Goal: Transaction & Acquisition: Purchase product/service

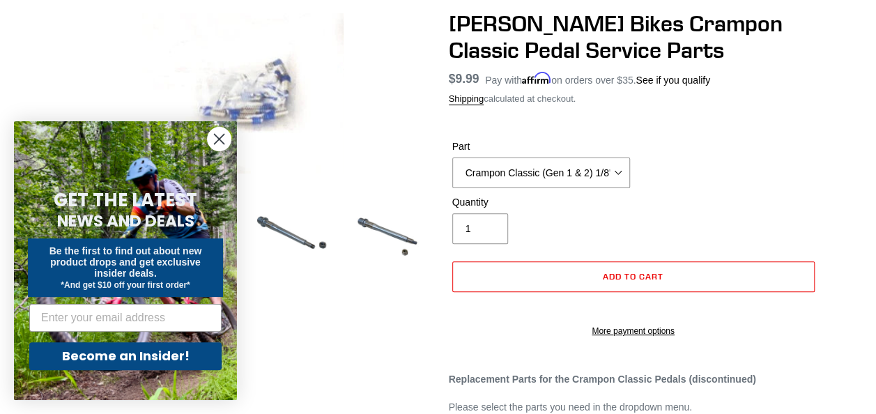
scroll to position [132, 0]
click at [215, 141] on circle "Close dialog" at bounding box center [219, 139] width 23 height 23
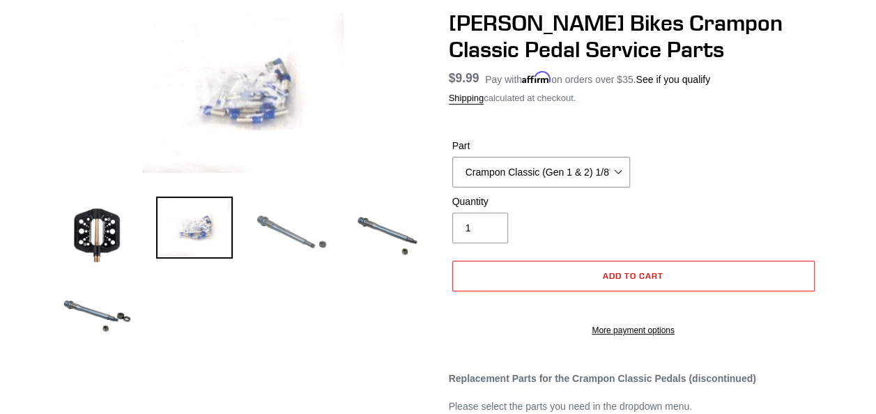
click at [318, 248] on img at bounding box center [292, 235] width 77 height 77
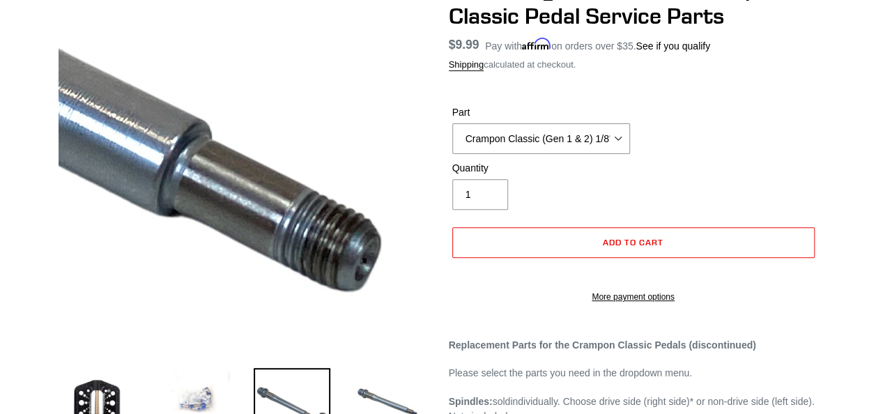
scroll to position [0, 0]
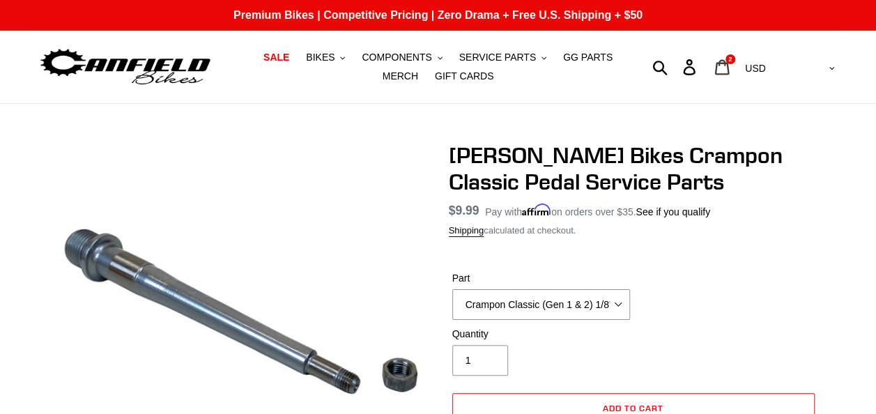
click at [730, 68] on icon at bounding box center [721, 67] width 15 height 16
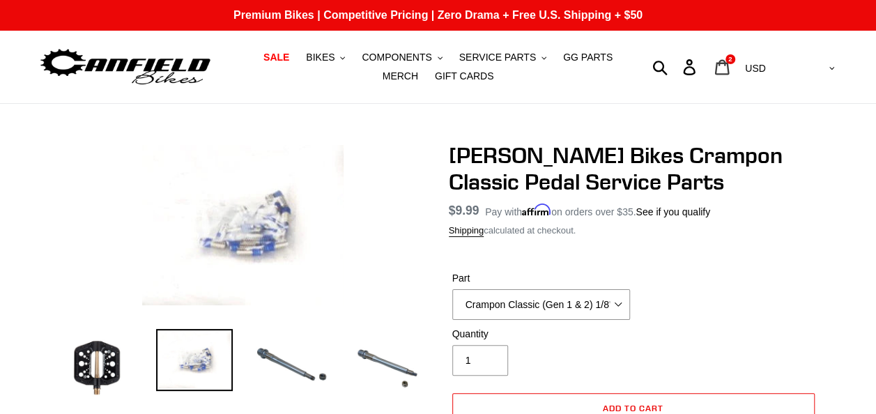
click at [730, 63] on icon at bounding box center [722, 66] width 15 height 15
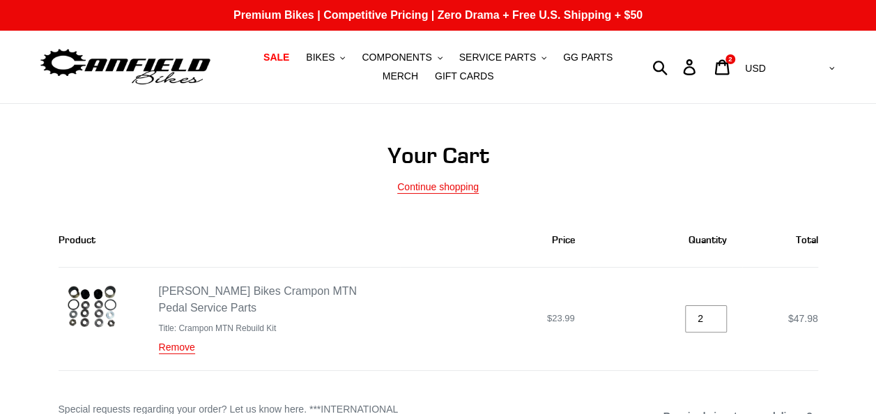
scroll to position [169, 0]
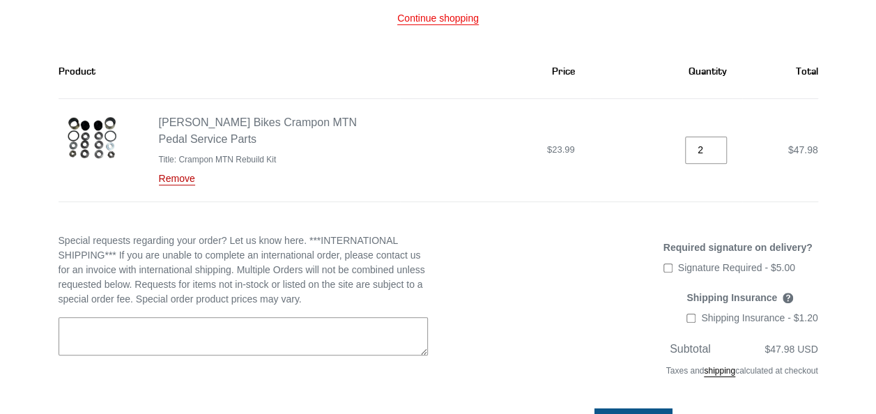
click at [183, 178] on link "Remove" at bounding box center [177, 179] width 36 height 13
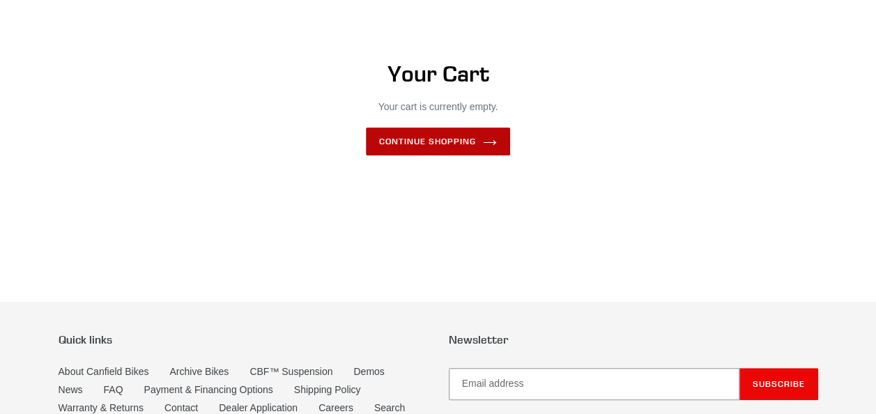
click at [438, 153] on link "Continue shopping" at bounding box center [438, 142] width 144 height 28
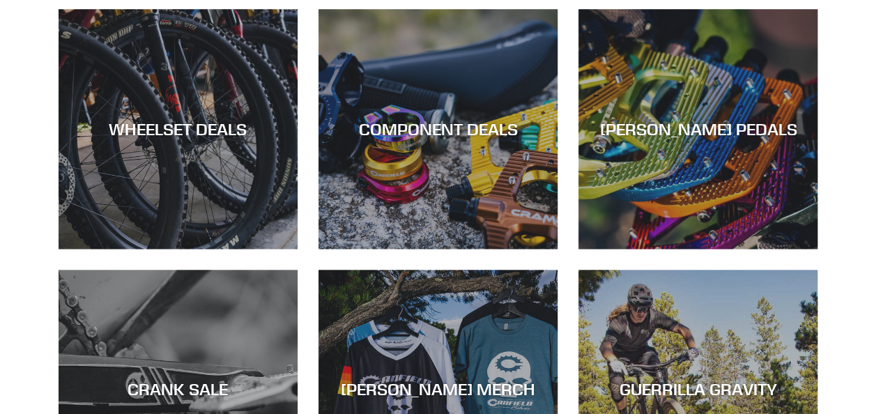
scroll to position [936, 0]
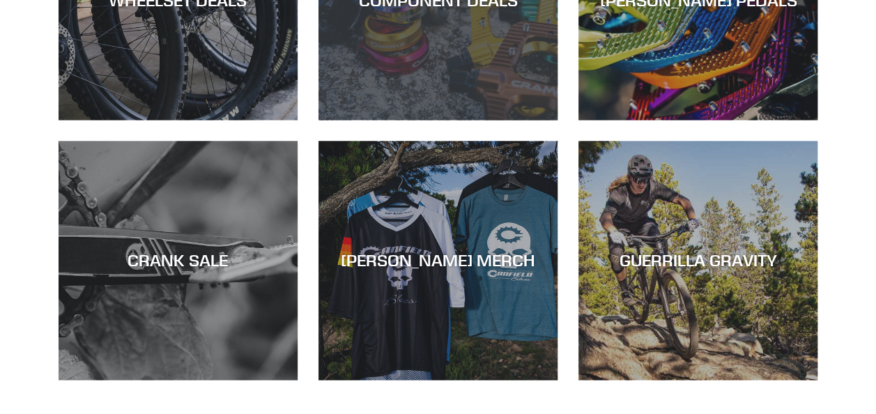
click at [445, 120] on div "COMPONENT DEALS" at bounding box center [438, 120] width 239 height 0
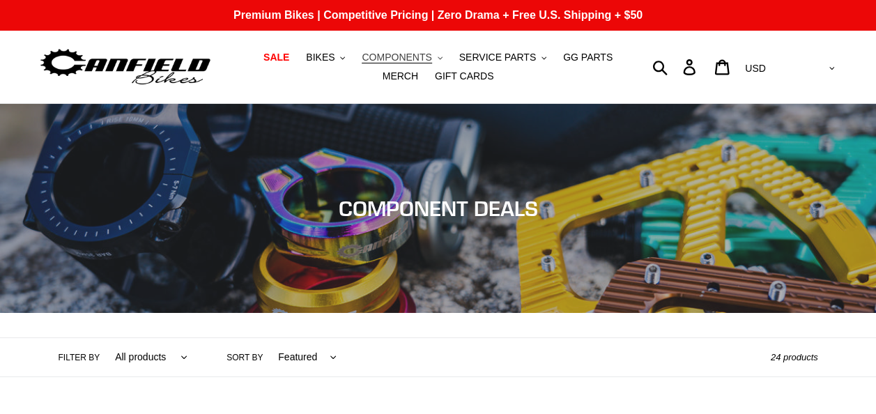
click at [375, 61] on span "COMPONENTS" at bounding box center [397, 58] width 70 height 12
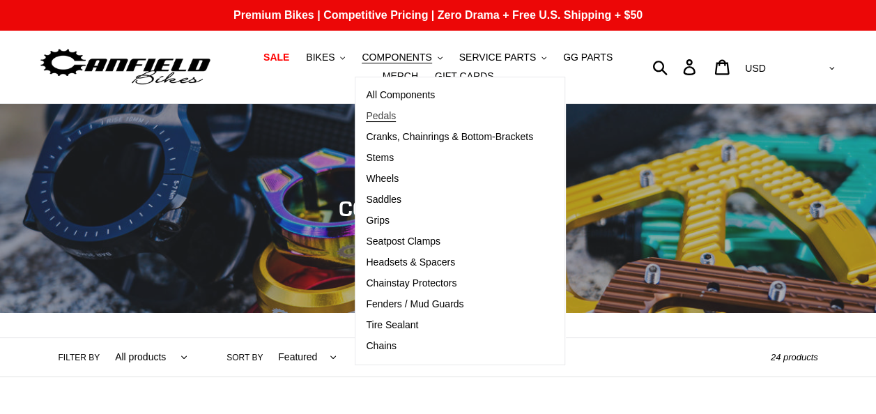
click at [367, 115] on span "Pedals" at bounding box center [381, 116] width 30 height 12
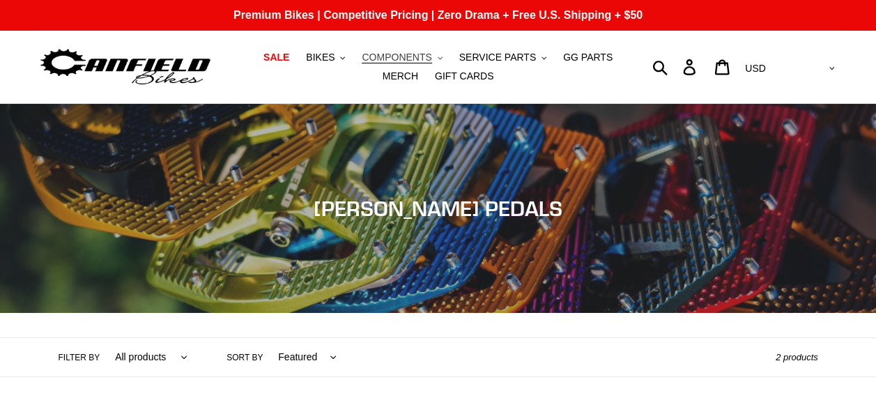
click at [394, 62] on span "COMPONENTS" at bounding box center [397, 58] width 70 height 12
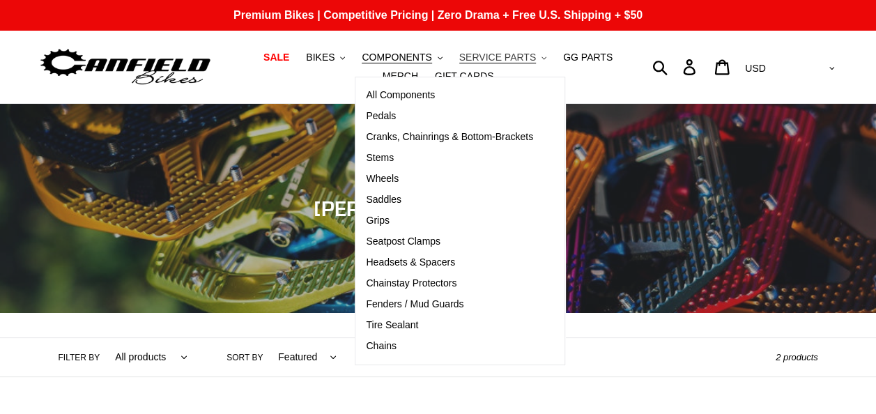
click at [483, 54] on span "SERVICE PARTS" at bounding box center [497, 58] width 77 height 12
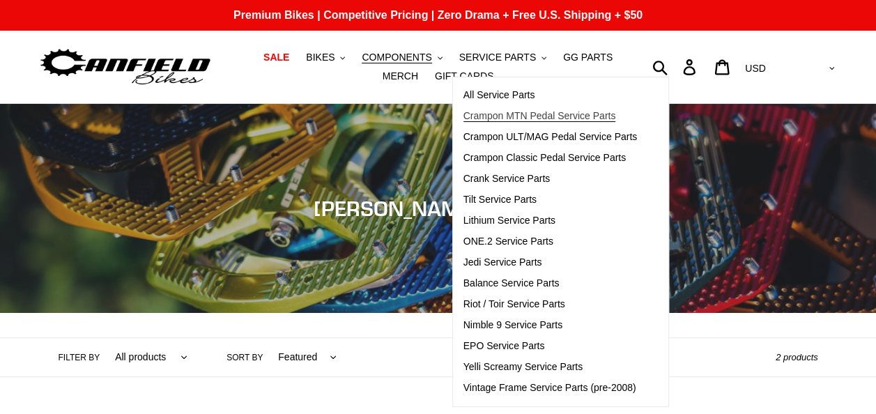
click at [553, 120] on span "Crampon MTN Pedal Service Parts" at bounding box center [539, 116] width 153 height 12
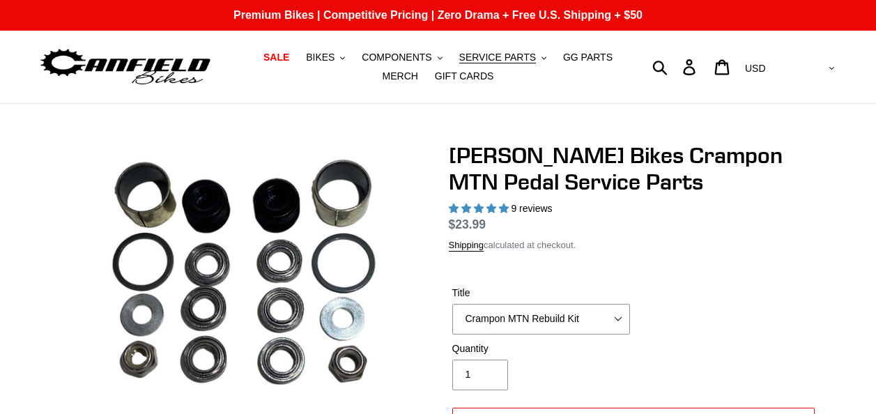
select select "highest-rating"
click at [479, 56] on span "SERVICE PARTS" at bounding box center [497, 58] width 77 height 12
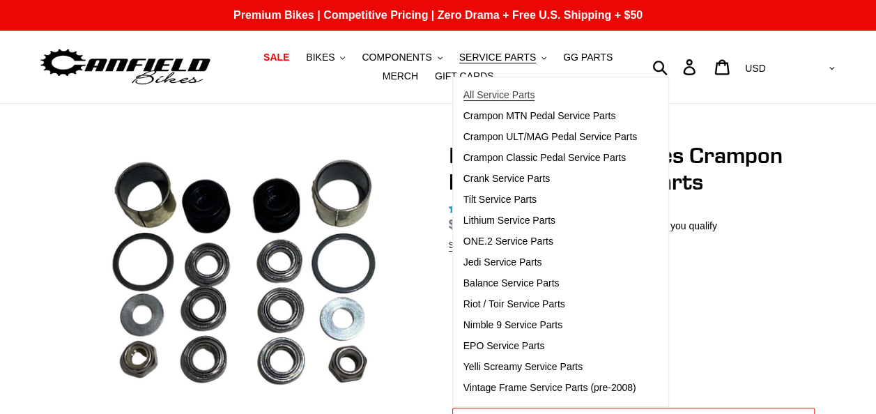
click at [484, 95] on span "All Service Parts" at bounding box center [499, 95] width 72 height 12
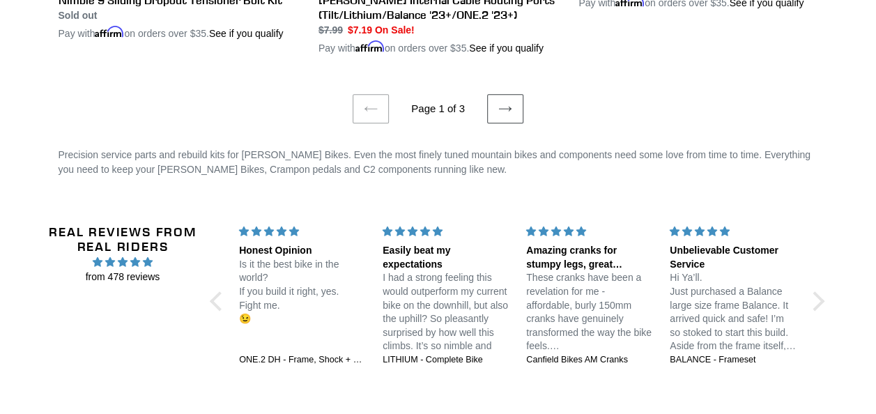
scroll to position [3051, 0]
click at [501, 105] on icon at bounding box center [505, 109] width 14 height 14
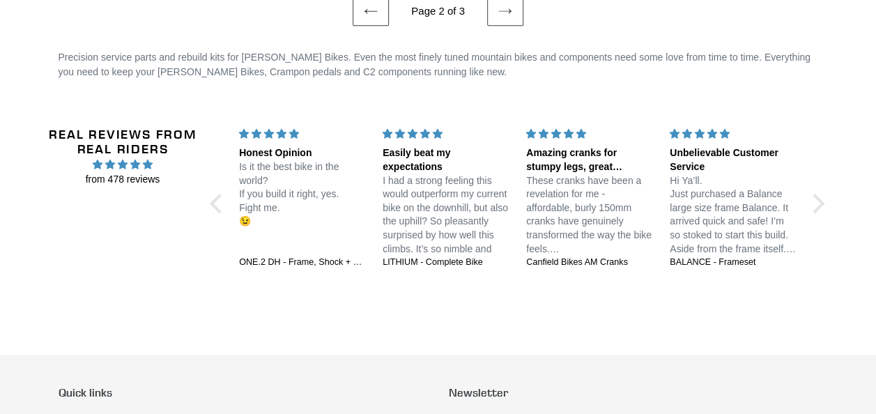
scroll to position [2971, 0]
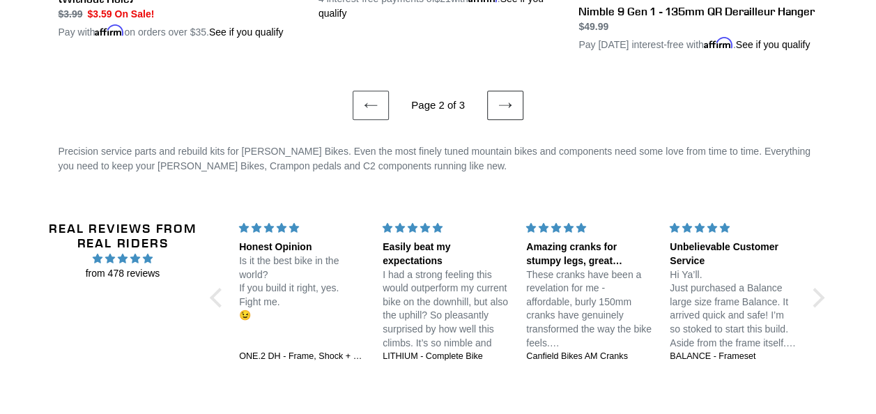
click at [503, 112] on icon at bounding box center [505, 105] width 14 height 14
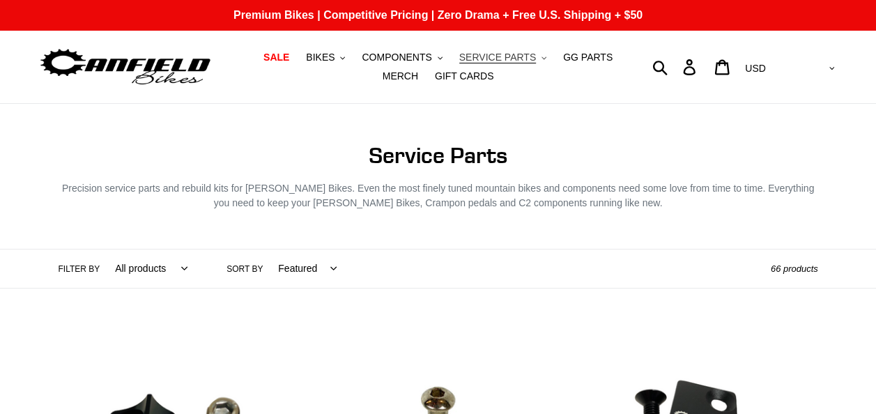
click at [466, 54] on span "SERVICE PARTS" at bounding box center [497, 58] width 77 height 12
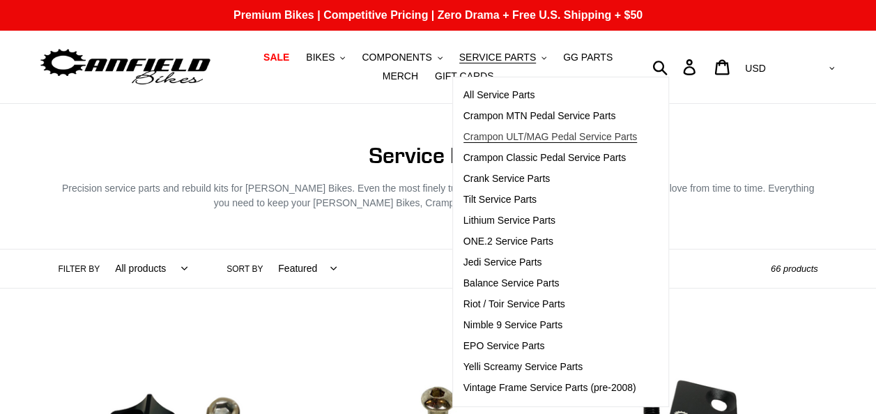
click at [463, 139] on span "Crampon ULT/MAG Pedal Service Parts" at bounding box center [550, 137] width 174 height 12
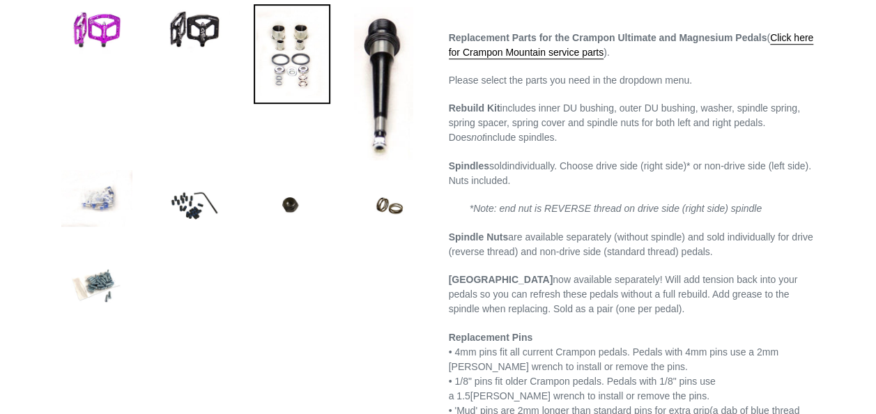
select select "highest-rating"
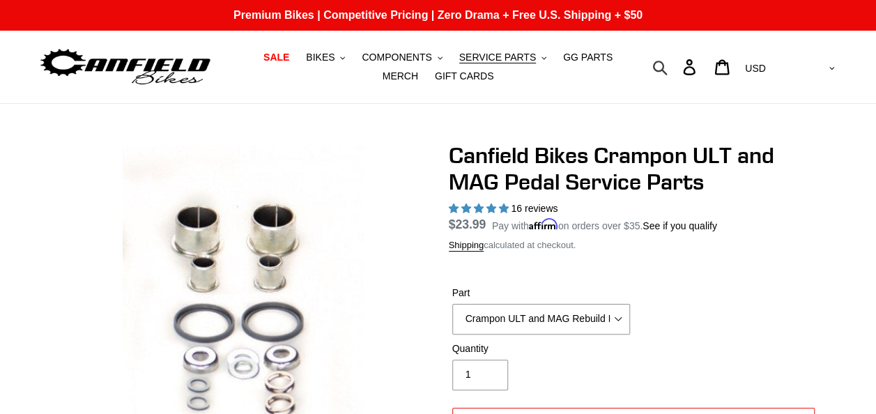
click at [668, 67] on icon "button" at bounding box center [659, 67] width 15 height 16
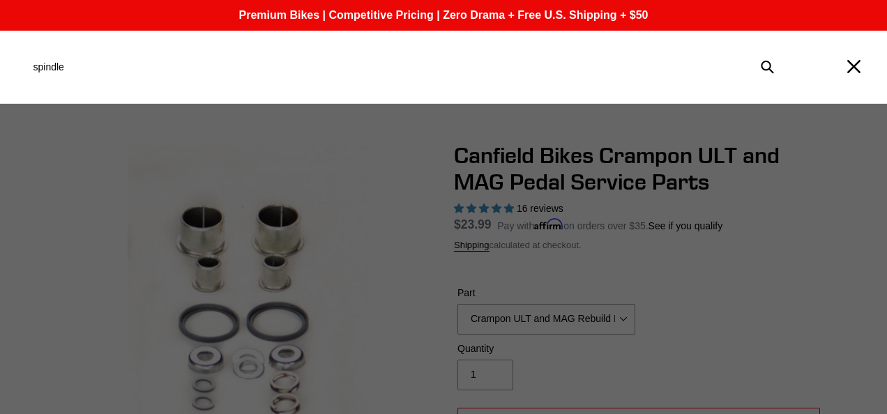
type input "spindle"
click at [752, 52] on button "Submit" at bounding box center [767, 67] width 30 height 31
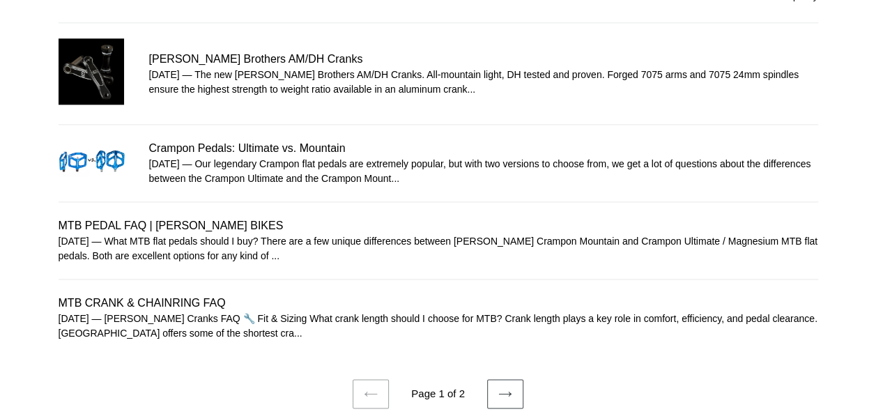
scroll to position [856, 0]
click at [165, 225] on link "MTB PEDAL FAQ | CANFIELD BIKES" at bounding box center [439, 241] width 760 height 46
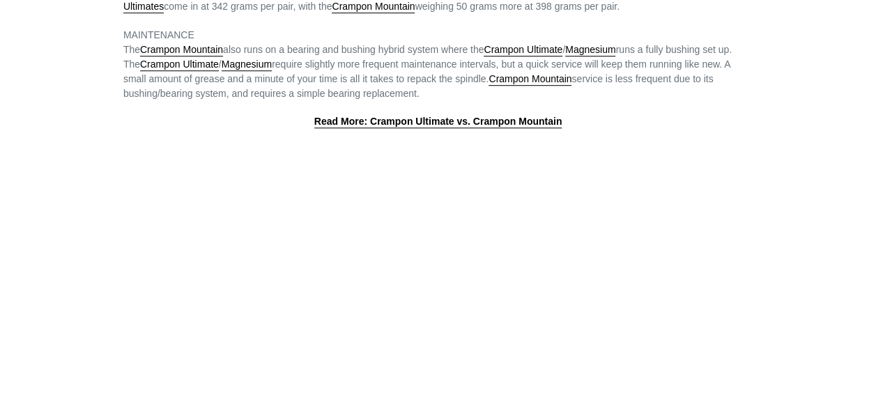
scroll to position [409, 0]
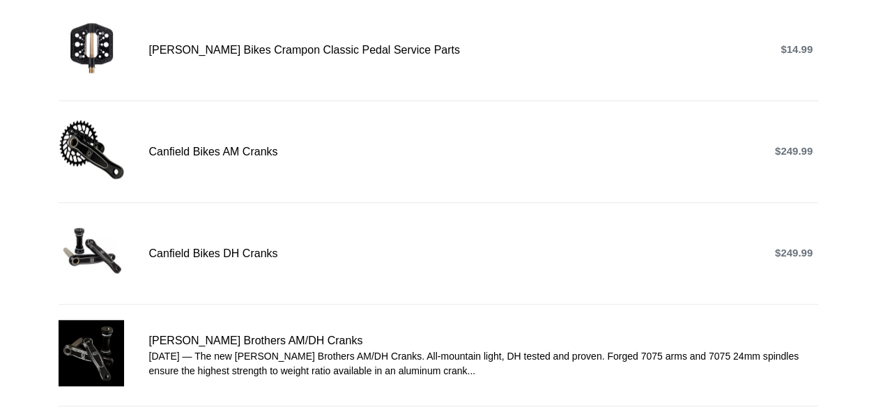
scroll to position [526, 0]
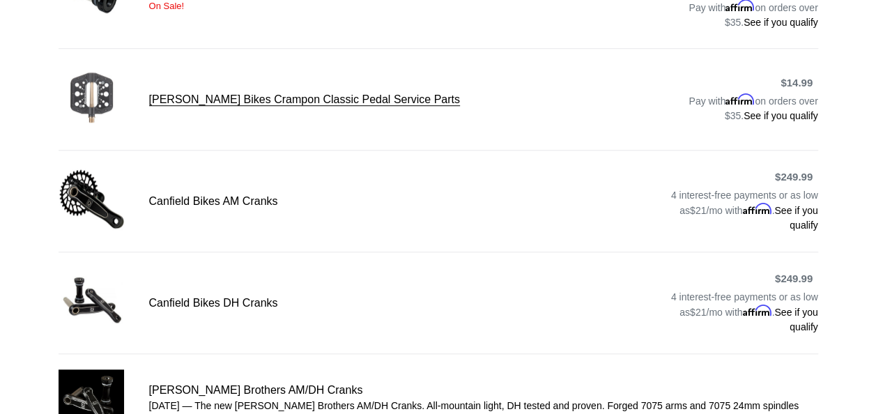
click at [351, 102] on link "[PERSON_NAME] Bikes Crampon Classic Pedal Service Parts" at bounding box center [439, 99] width 760 height 70
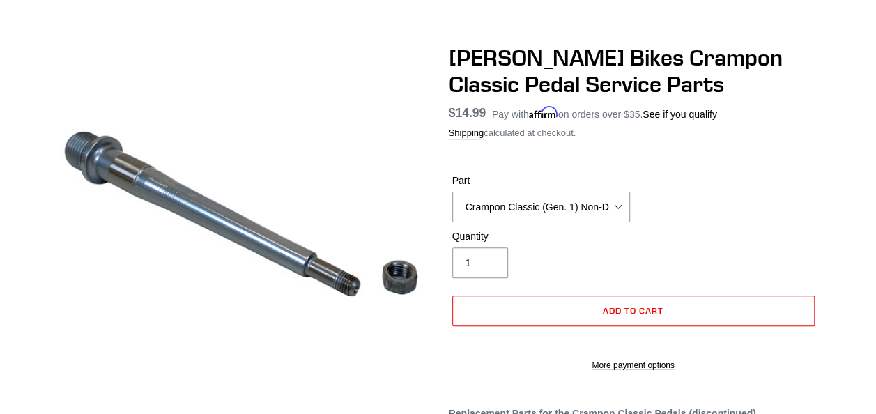
scroll to position [98, 0]
click at [615, 199] on select "Crampon Classic (Gen 1 & 2) 1/8'' Pin Kit (20) Crampon Classic (Gen 1 & 2) 1/8"…" at bounding box center [541, 206] width 178 height 31
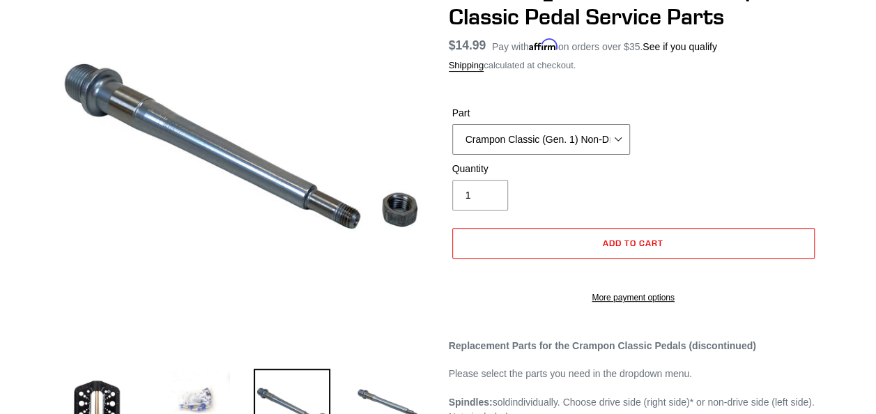
scroll to position [159, 0]
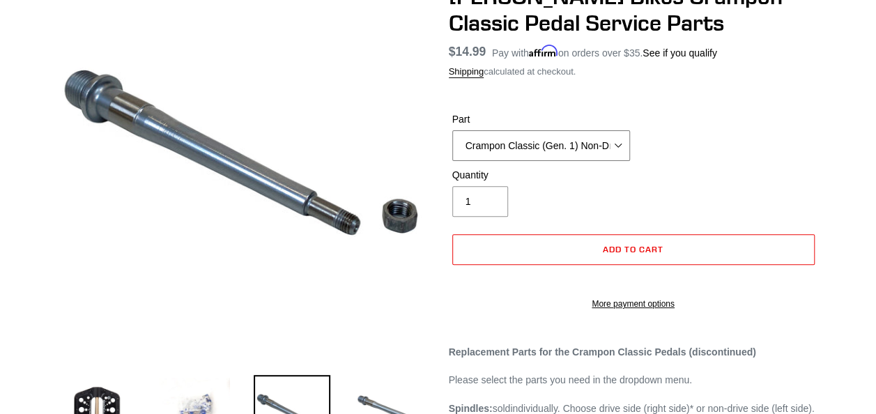
click at [621, 142] on select "Crampon Classic (Gen 1 & 2) 1/8'' Pin Kit (20) Crampon Classic (Gen 1 & 2) 1/8"…" at bounding box center [541, 145] width 178 height 31
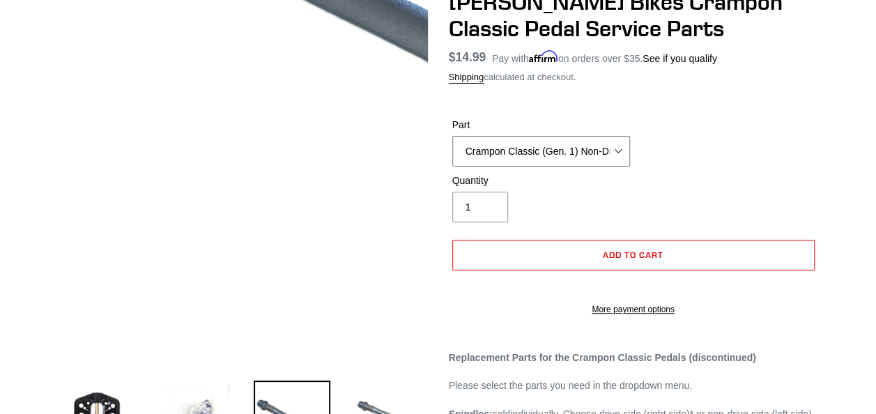
scroll to position [0, 0]
